Goal: Task Accomplishment & Management: Complete application form

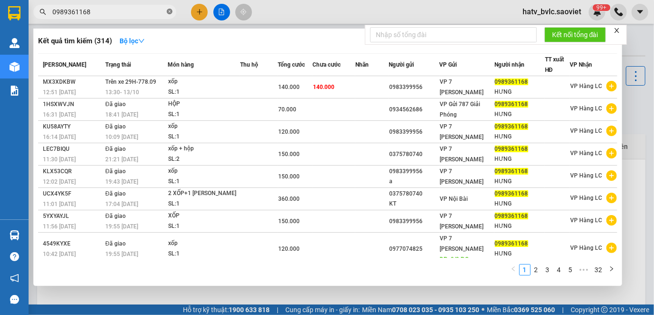
click at [170, 10] on icon "close-circle" at bounding box center [170, 12] width 6 height 6
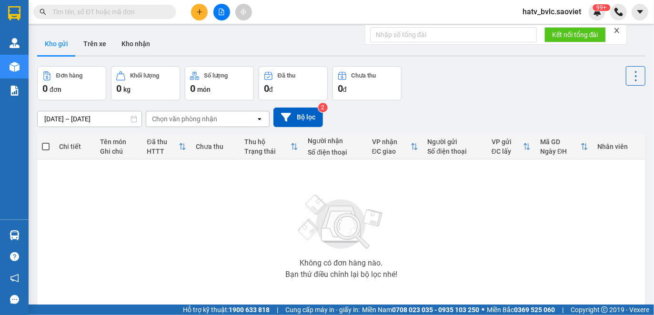
click at [96, 7] on input "text" at bounding box center [108, 12] width 112 height 10
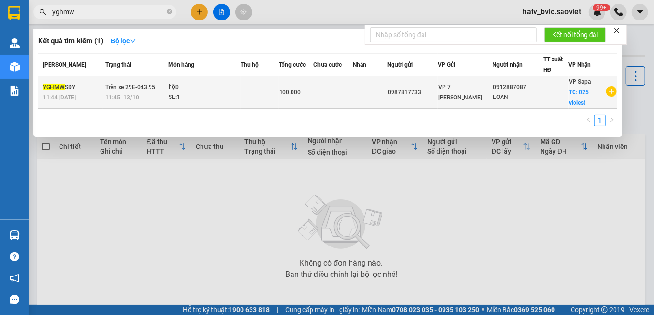
type input "yghmw"
click at [333, 91] on td at bounding box center [333, 92] width 40 height 33
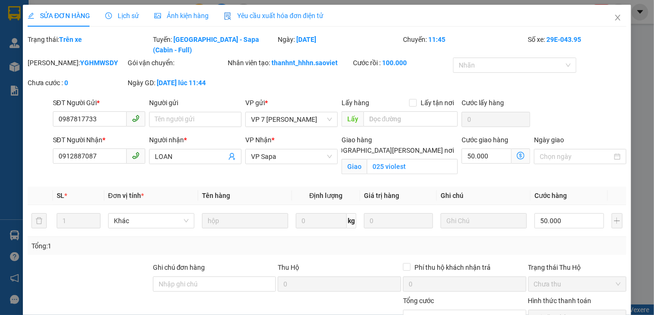
type input "0987817733"
type input "0912887087"
type input "LOAN"
checkbox input "true"
type input "025 violest"
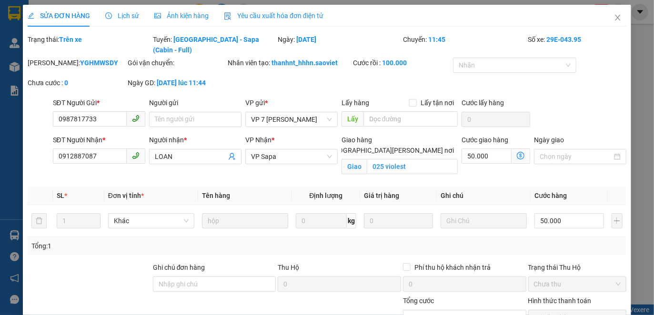
type input "0"
type input "100.000"
click at [122, 15] on span "Lịch sử" at bounding box center [122, 16] width 34 height 8
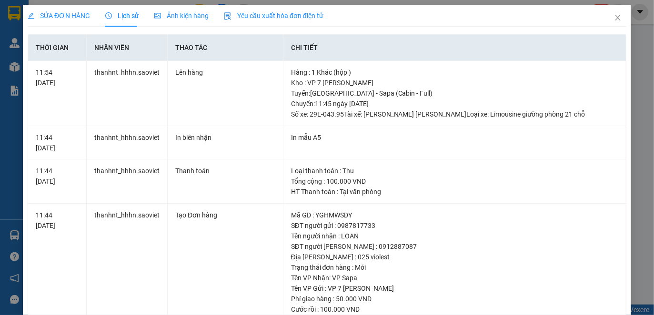
click at [266, 15] on span "Yêu cầu xuất hóa đơn điện tử" at bounding box center [274, 16] width 100 height 8
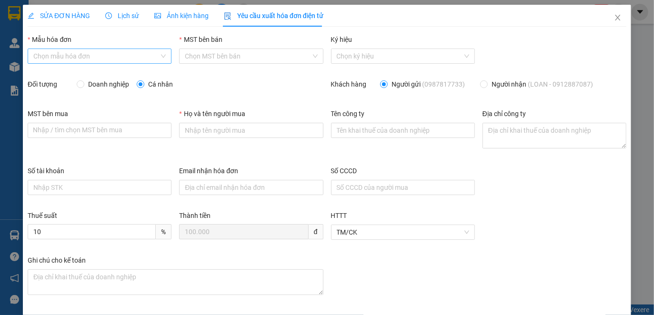
click at [120, 51] on input "Mẫu hóa đơn" at bounding box center [96, 56] width 126 height 14
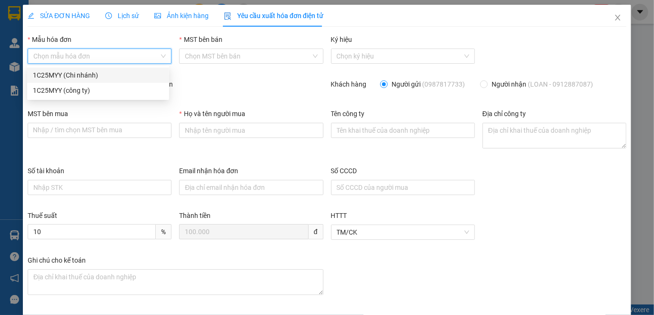
click at [102, 75] on div "1C25MYY (Chi nhánh)" at bounding box center [98, 75] width 130 height 10
type input "8"
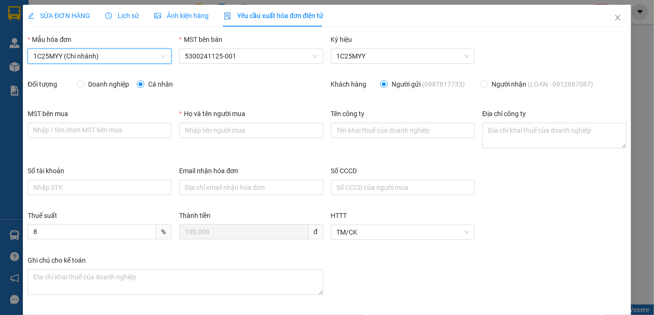
click at [100, 83] on span "Doanh nghiệp" at bounding box center [108, 84] width 49 height 10
click at [83, 83] on input "Doanh nghiệp" at bounding box center [80, 83] width 7 height 7
radio input "true"
radio input "false"
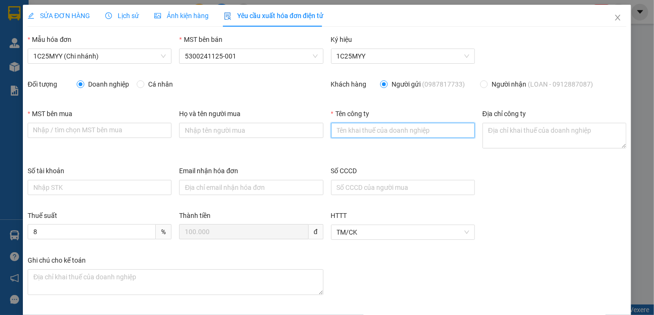
click at [362, 126] on input "Tên công ty" at bounding box center [403, 130] width 144 height 15
paste input "0315064222"
type input "0315064222"
drag, startPoint x: 308, startPoint y: 125, endPoint x: 303, endPoint y: 123, distance: 5.9
click at [303, 123] on div "MST bên mua Nhập / [PERSON_NAME] MST [PERSON_NAME] mua Họ và tên người mua Tên …" at bounding box center [327, 137] width 606 height 57
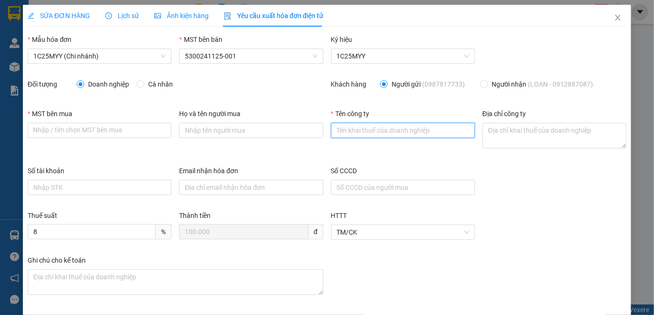
paste input "CÔNG TY TNHH DELINGOO VIỆT NAM"
type input "CÔNG TY TNHH DELINGOO VIỆT NAM"
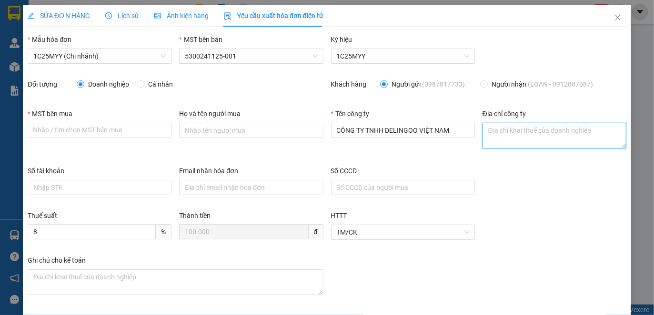
click at [505, 124] on textarea "Địa chỉ công ty" at bounding box center [554, 136] width 144 height 26
paste textarea "35/21 [PERSON_NAME], [PERSON_NAME][GEOGRAPHIC_DATA][PERSON_NAME][GEOGRAPHIC_DAT…"
type textarea "35/21 [PERSON_NAME], [PERSON_NAME][GEOGRAPHIC_DATA][PERSON_NAME][GEOGRAPHIC_DAT…"
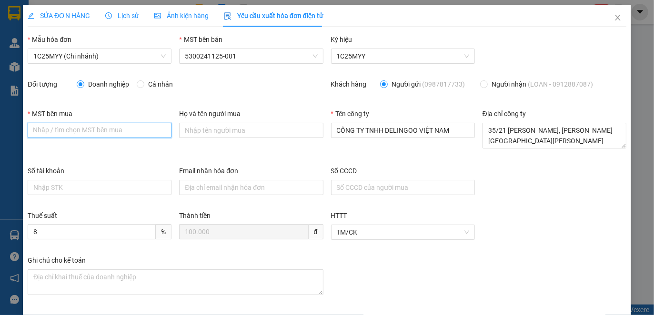
click at [127, 129] on input "MST bên mua" at bounding box center [100, 130] width 144 height 15
paste input "0315064222"
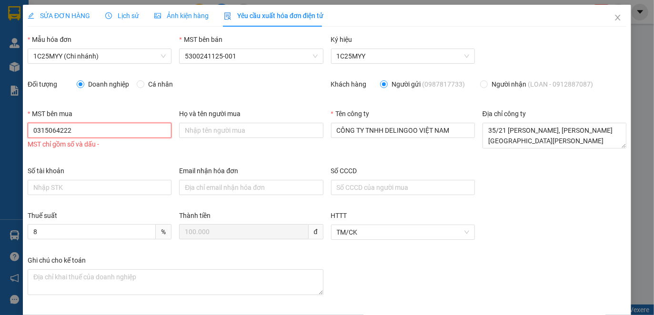
click at [51, 133] on input "0315064222" at bounding box center [100, 130] width 144 height 15
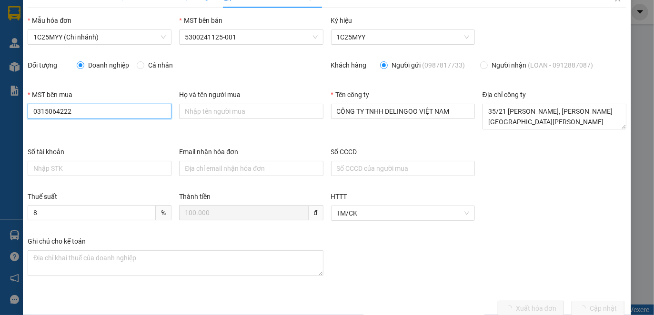
scroll to position [38, 0]
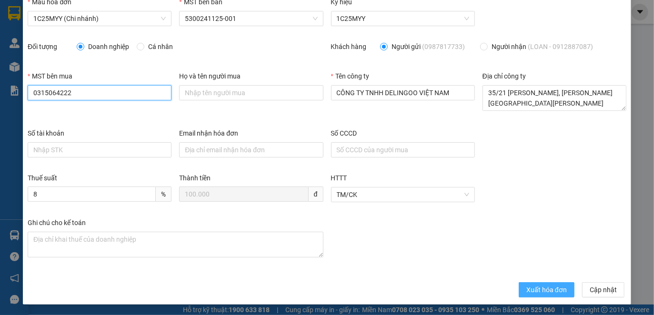
type input "0315064222"
click at [530, 287] on span "Xuất hóa đơn" at bounding box center [546, 290] width 40 height 10
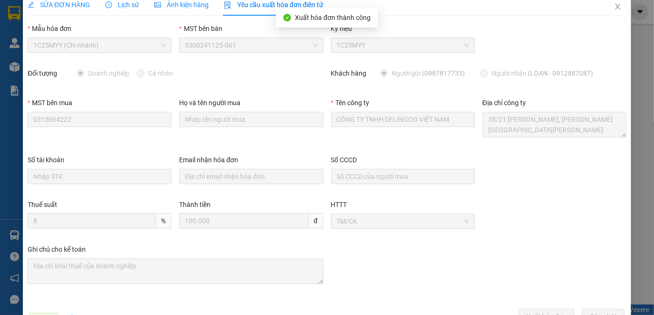
scroll to position [0, 0]
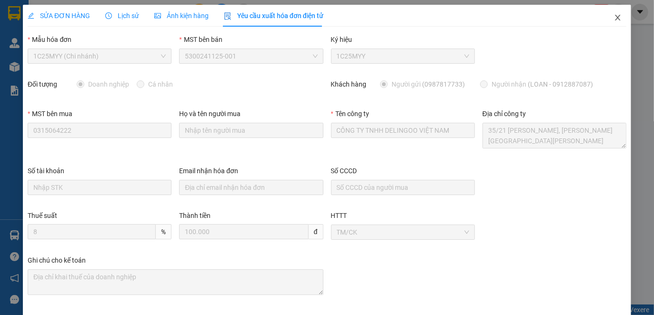
click at [614, 18] on icon "close" at bounding box center [618, 18] width 8 height 8
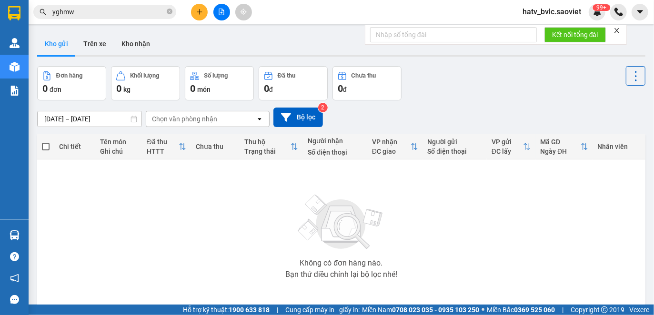
click at [613, 29] on form "Kết nối tổng đài" at bounding box center [496, 35] width 262 height 20
click at [617, 31] on icon "close" at bounding box center [616, 30] width 7 height 7
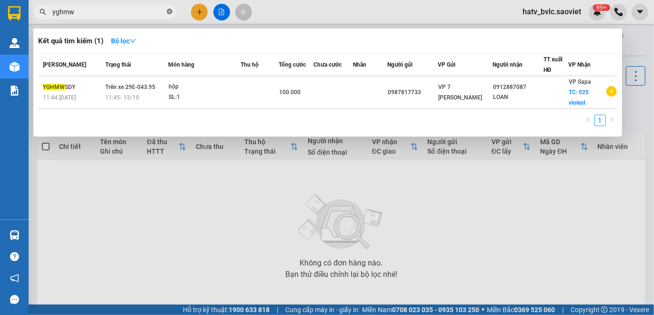
click at [167, 12] on icon "close-circle" at bounding box center [170, 12] width 6 height 6
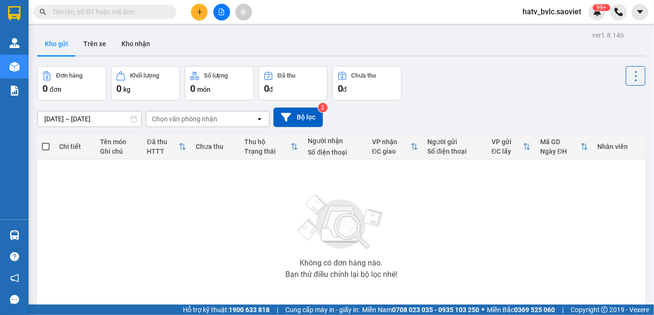
click at [344, 14] on div "Kết quả [PERSON_NAME] ( 1 ) Bộ lọc Mã ĐH Trạng thái Món hàng Thu hộ Tổng [PERSO…" at bounding box center [327, 12] width 654 height 24
